Goal: Task Accomplishment & Management: Complete application form

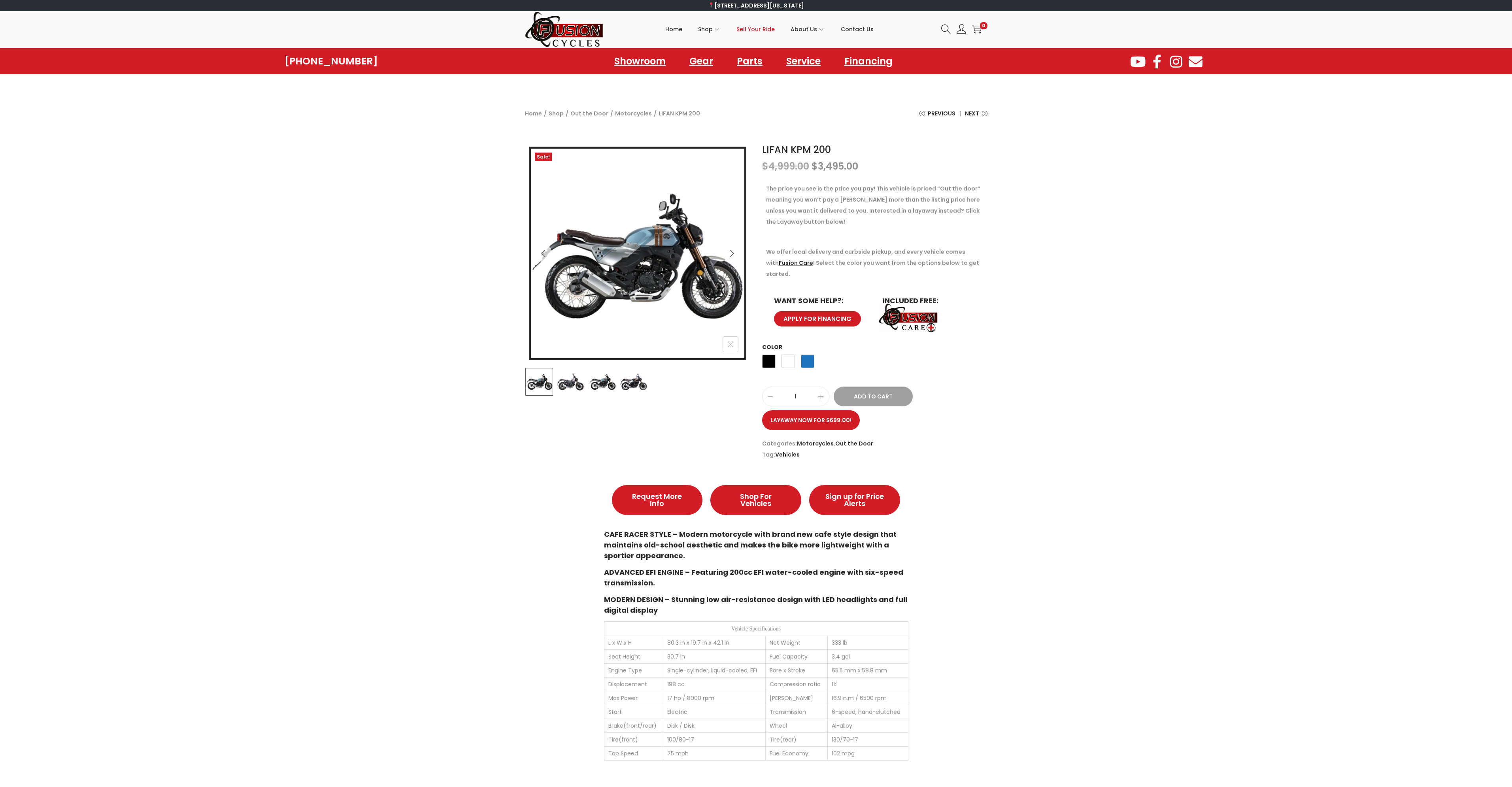
click at [766, 28] on span "Sell Your Ride" at bounding box center [755, 29] width 38 height 20
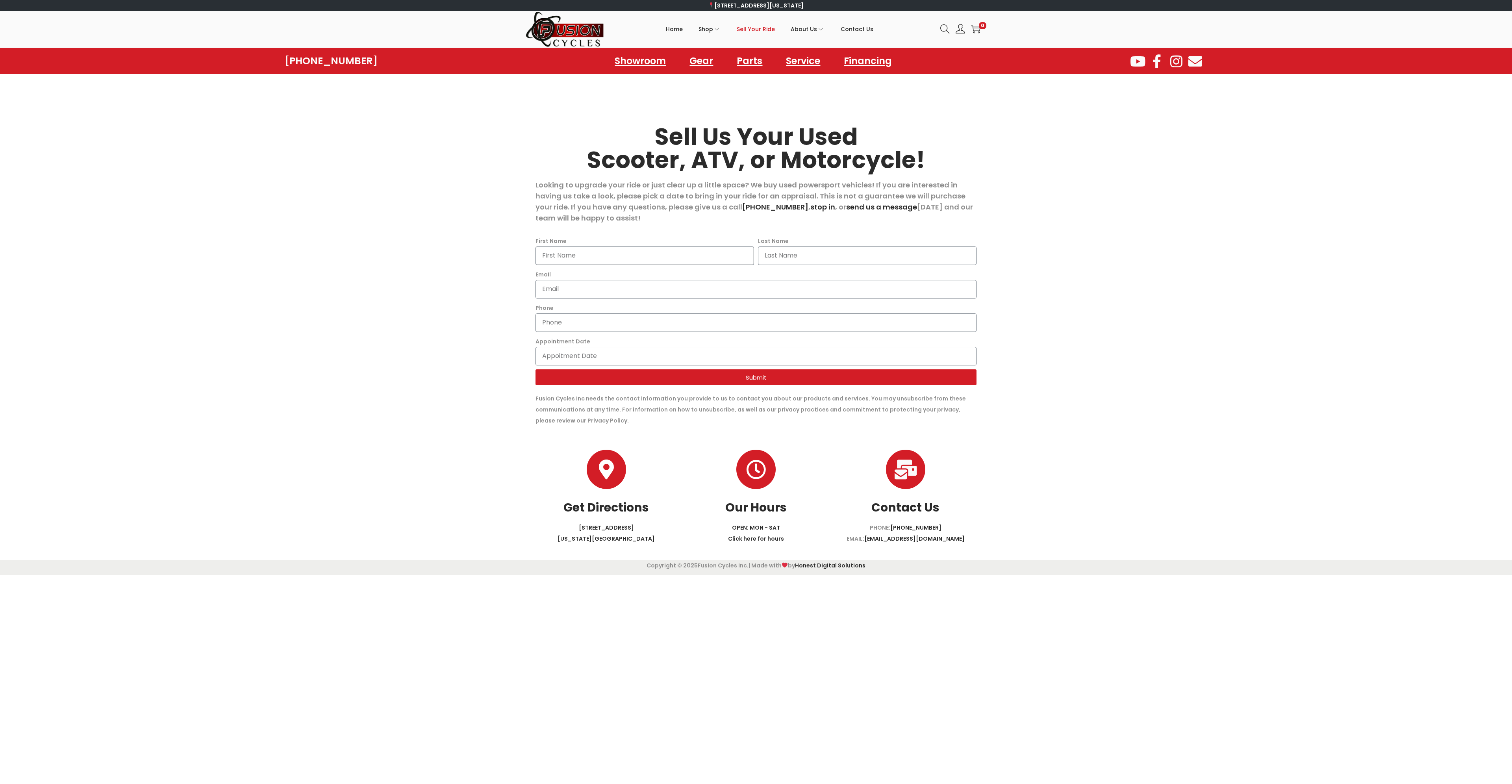
click at [568, 259] on input "First Name" at bounding box center [644, 256] width 218 height 19
type input "Roscoe"
type input "[PERSON_NAME]"
type input "[EMAIL_ADDRESS][DOMAIN_NAME]"
type input "7573397536"
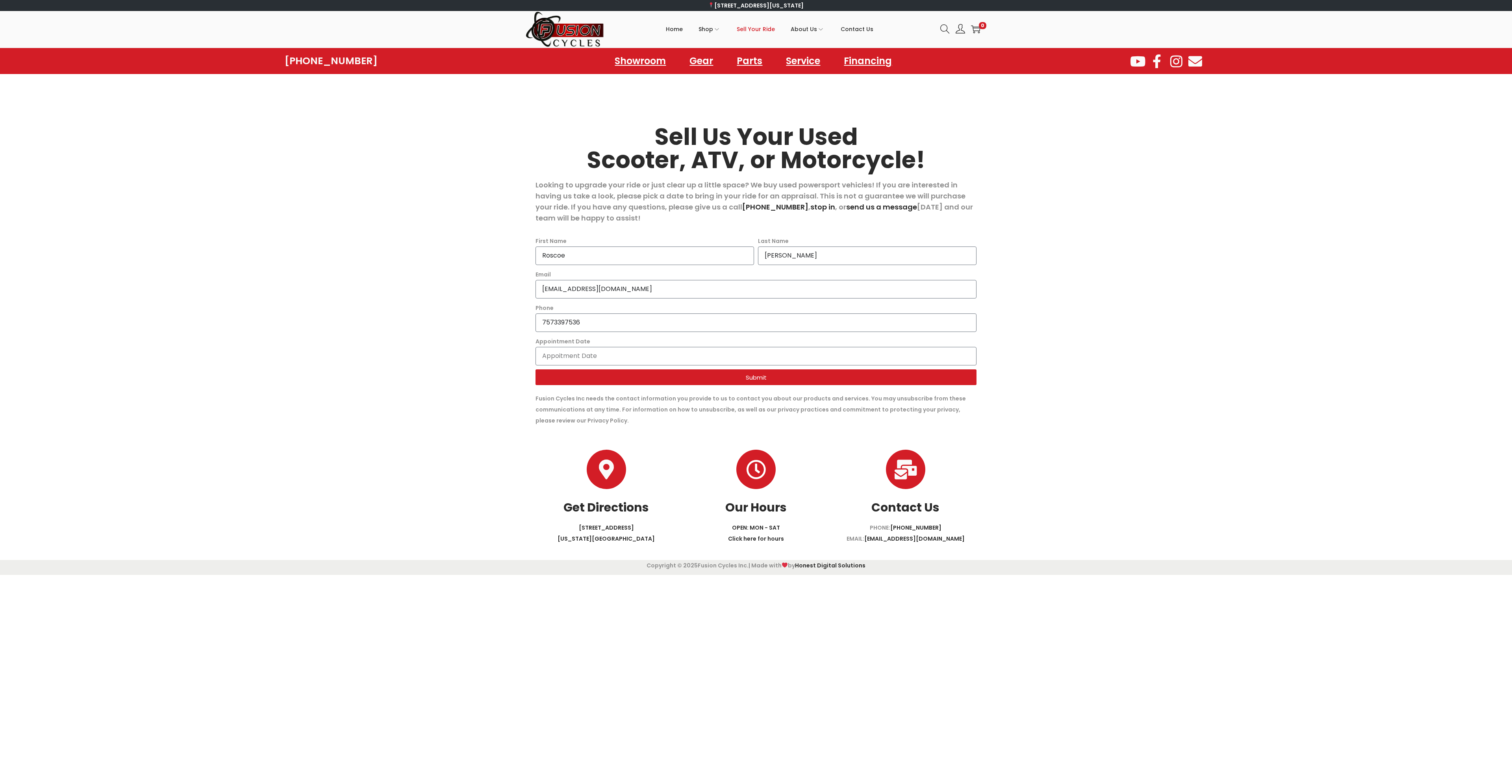
click at [600, 467] on icon "Get Directions" at bounding box center [606, 469] width 19 height 19
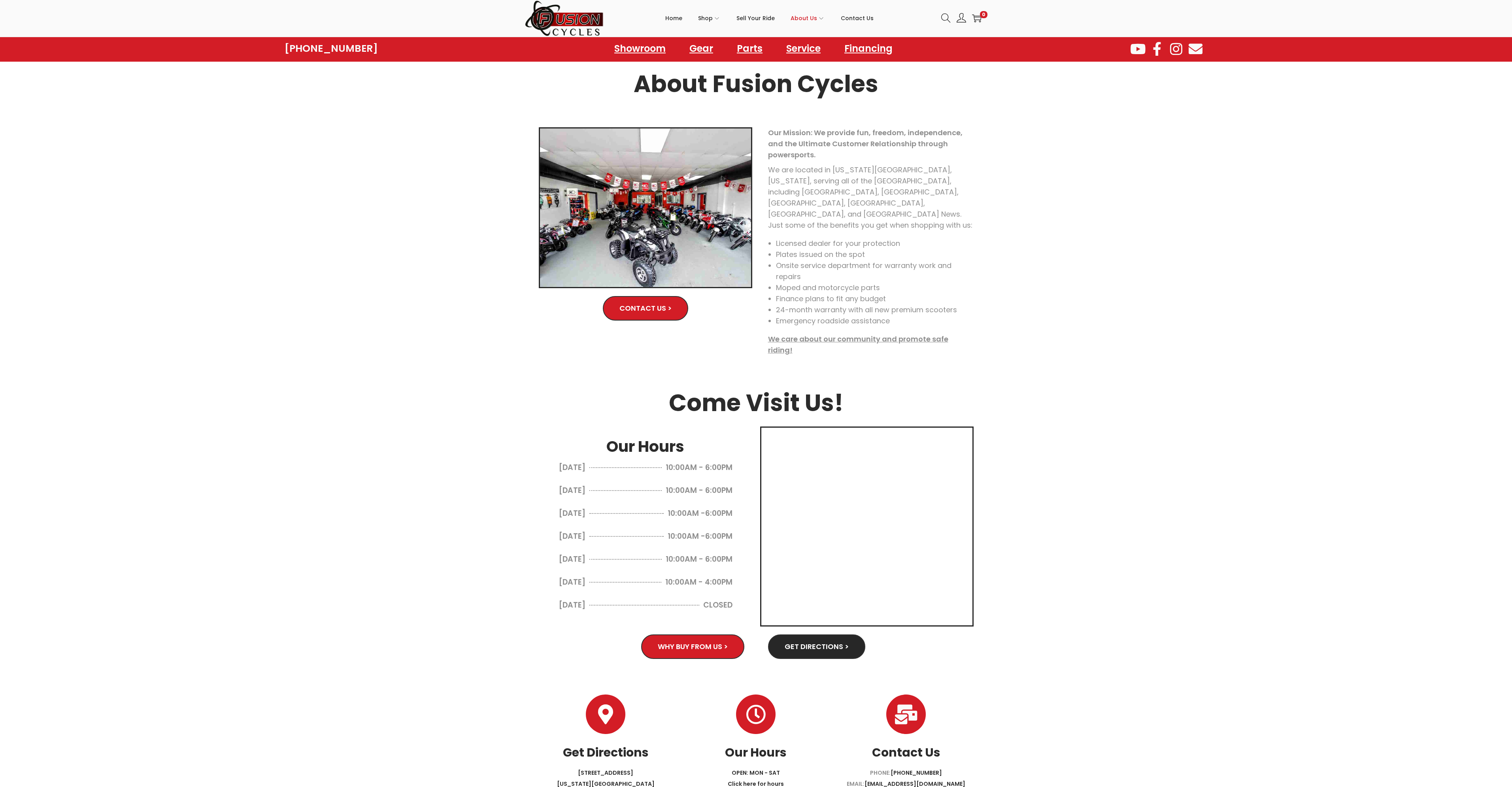
click at [659, 218] on img at bounding box center [645, 207] width 211 height 158
